Goal: Task Accomplishment & Management: Use online tool/utility

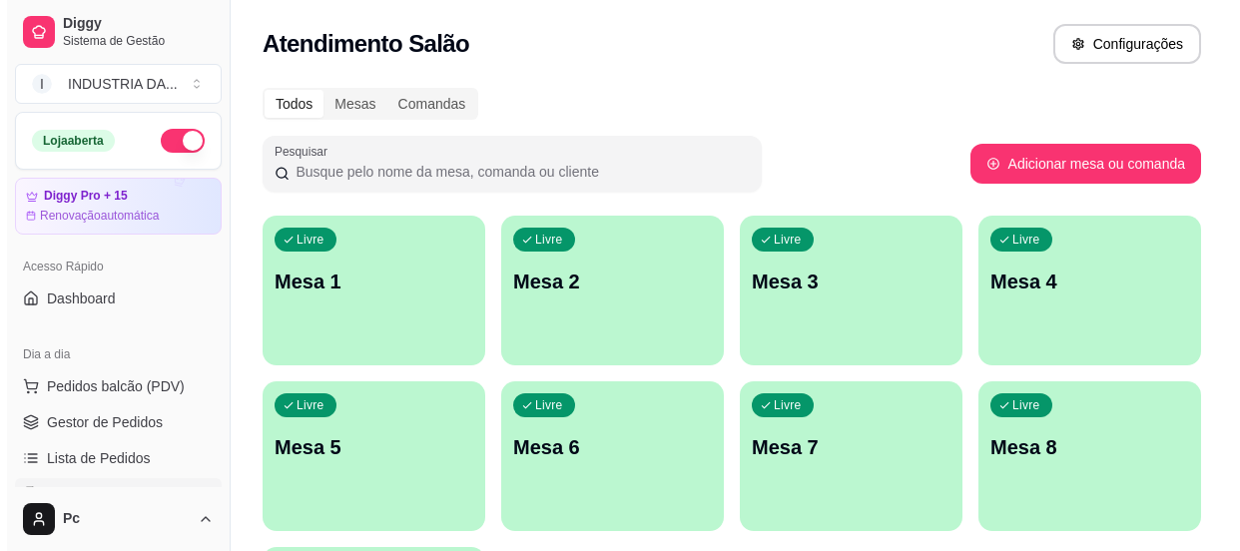
scroll to position [90, 0]
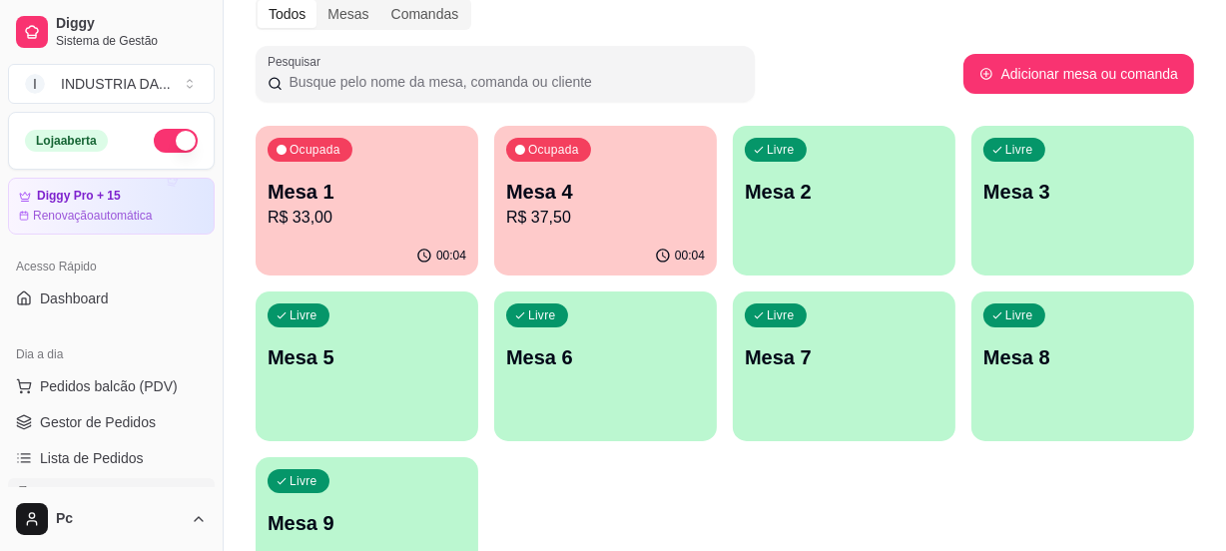
click at [1003, 339] on div "Livre Mesa 8" at bounding box center [1083, 355] width 223 height 126
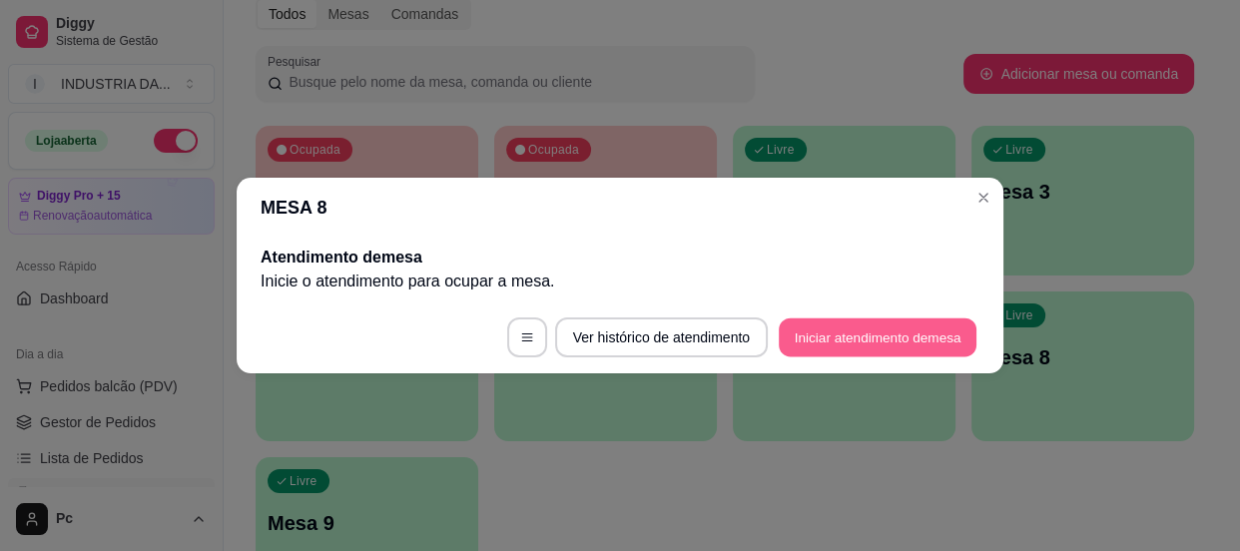
click at [868, 341] on button "Iniciar atendimento de mesa" at bounding box center [878, 338] width 198 height 39
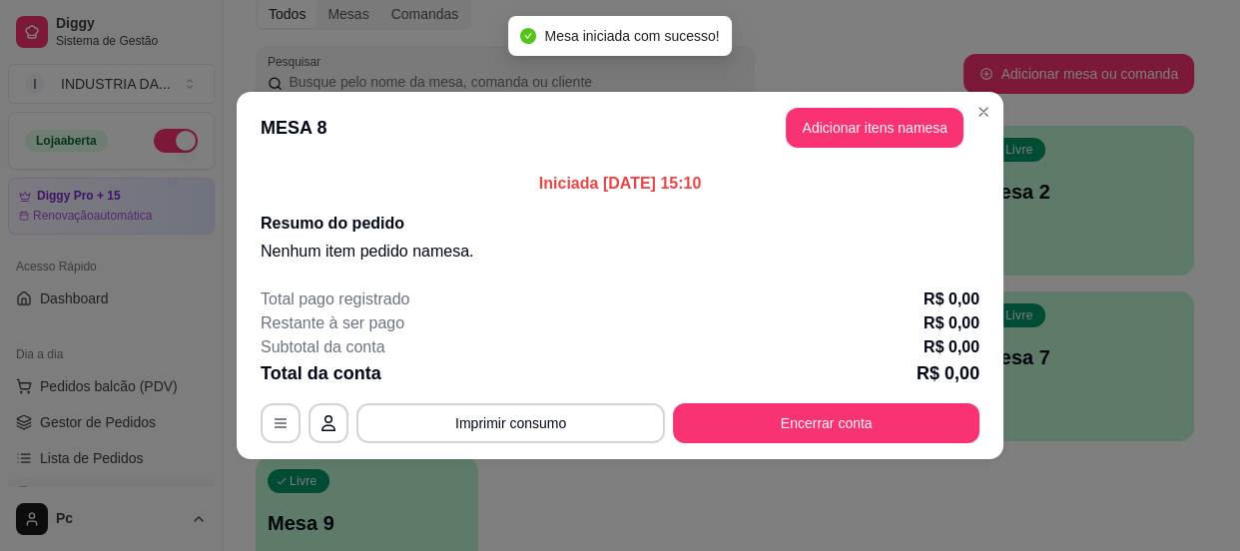
click at [898, 149] on header "MESA 8 Adicionar itens na mesa" at bounding box center [620, 128] width 767 height 72
click at [868, 110] on button "Adicionar itens na mesa" at bounding box center [875, 128] width 178 height 40
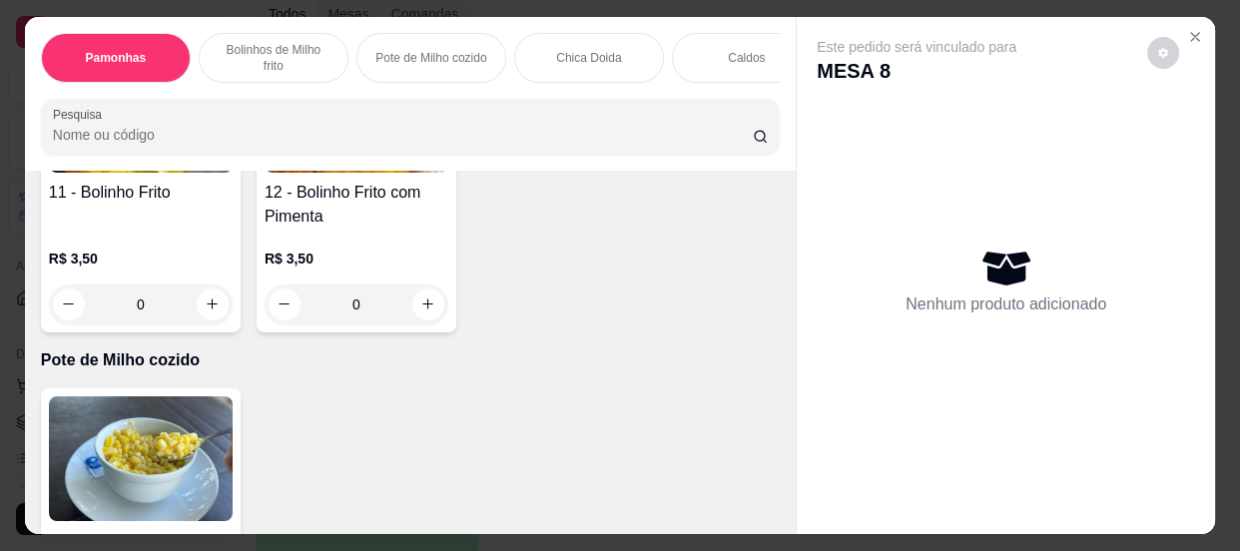
scroll to position [1179, 0]
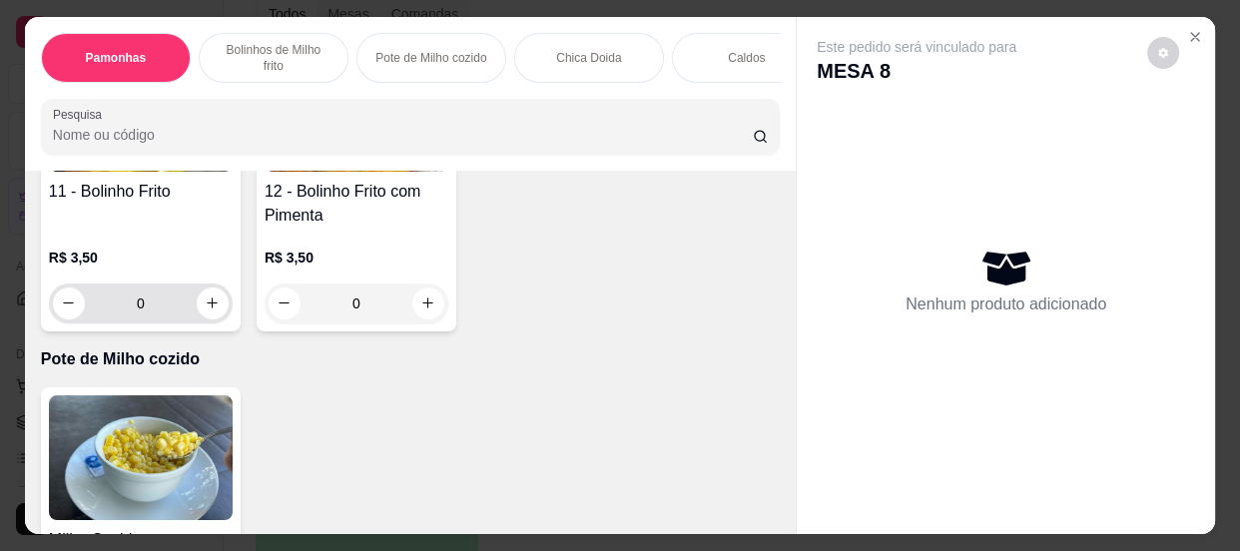
click at [166, 293] on input "0" at bounding box center [141, 304] width 112 height 40
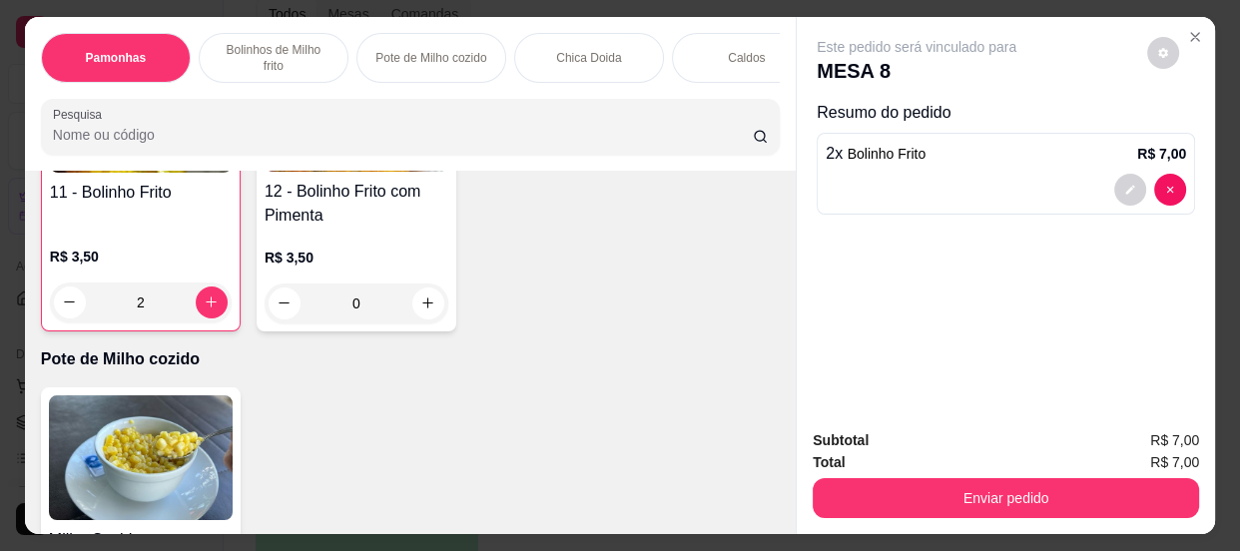
scroll to position [1180, 0]
type input "2"
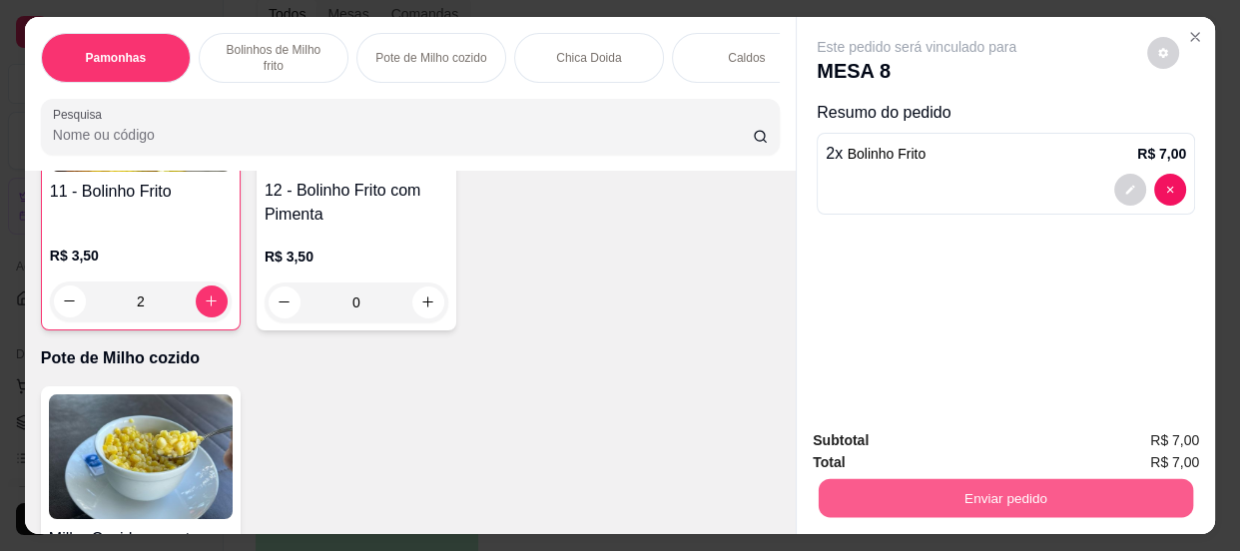
click at [1005, 492] on button "Enviar pedido" at bounding box center [1006, 498] width 374 height 39
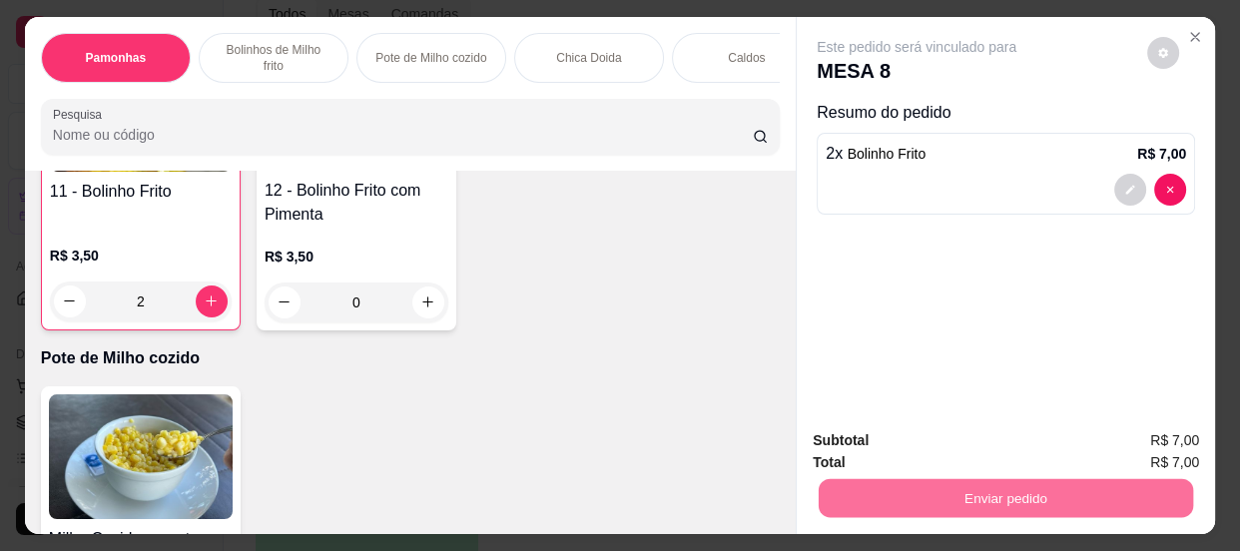
click at [1137, 442] on button "Enviar pedido" at bounding box center [1148, 443] width 113 height 38
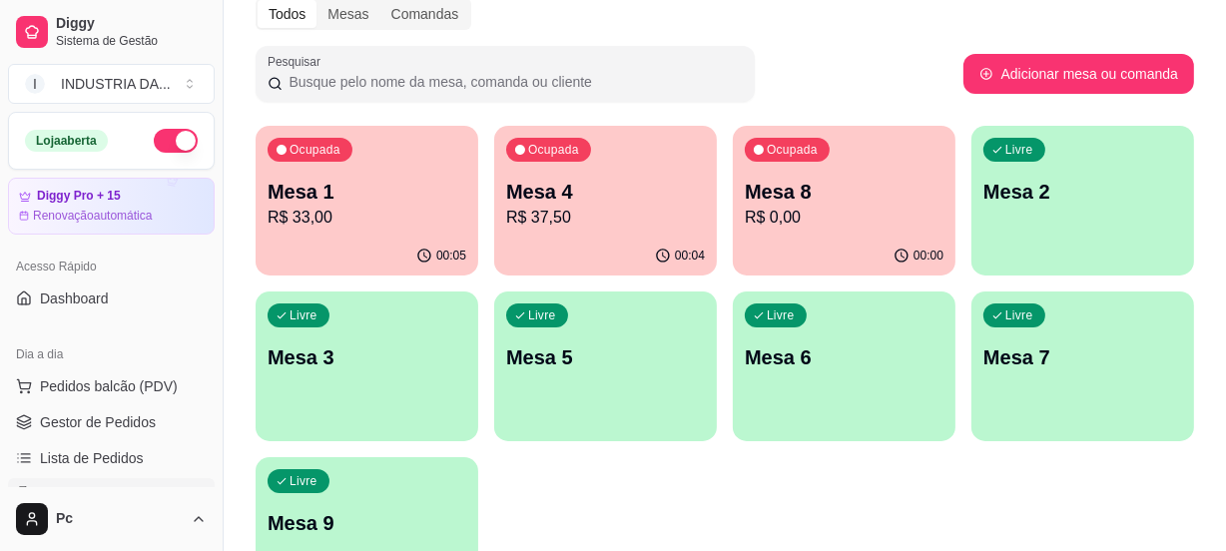
click at [612, 161] on div "Ocupada Mesa 4 R$ 37,50" at bounding box center [605, 181] width 223 height 111
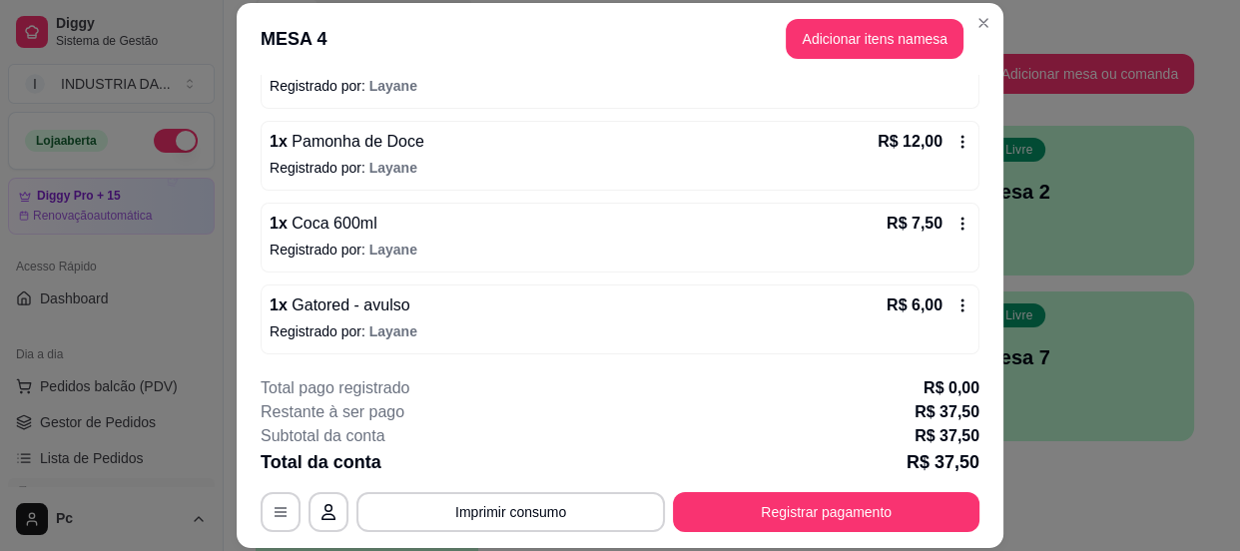
scroll to position [60, 0]
